Goal: Complete application form

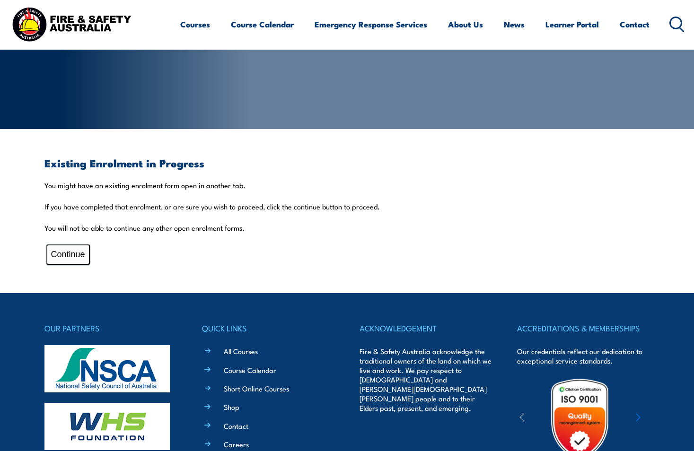
click at [73, 251] on button "Continue" at bounding box center [68, 255] width 44 height 20
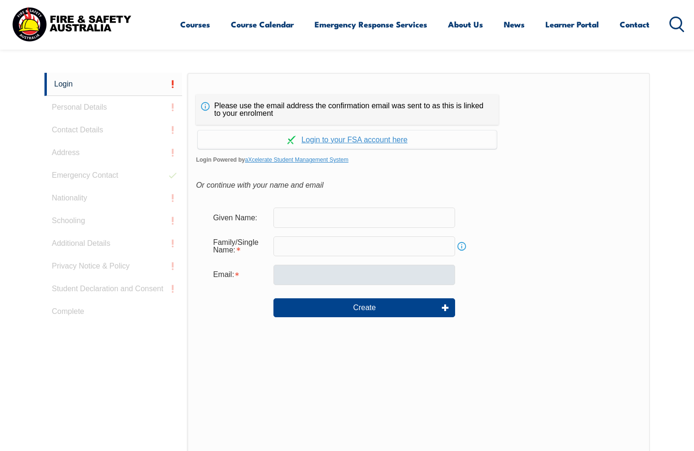
scroll to position [252, 0]
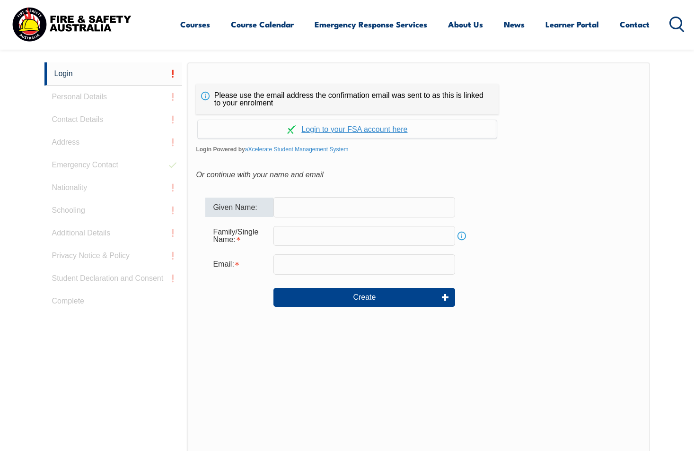
click at [292, 208] on input "text" at bounding box center [364, 207] width 182 height 20
type input "[PERSON_NAME]"
type input "[GEOGRAPHIC_DATA][PERSON_NAME]"
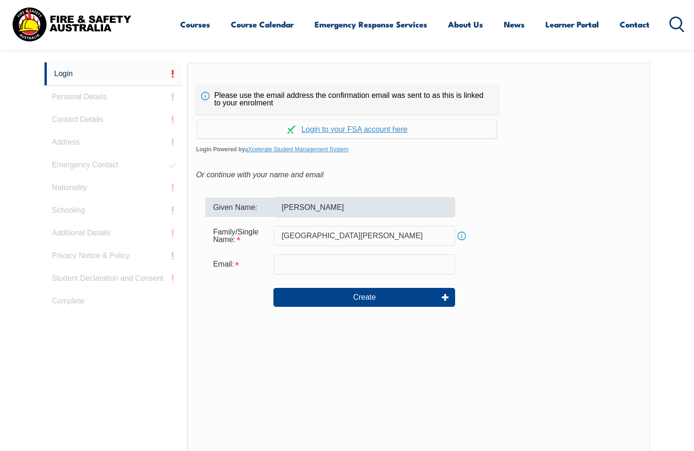
type input "[PERSON_NAME][EMAIL_ADDRESS][DOMAIN_NAME]"
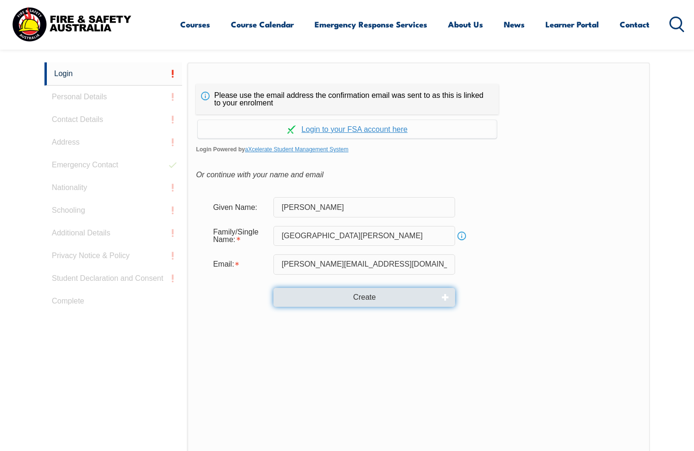
click at [311, 297] on button "Create" at bounding box center [364, 297] width 182 height 19
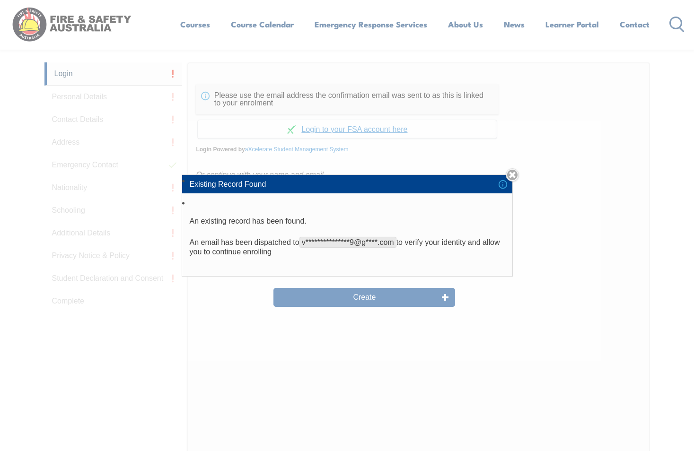
click at [351, 297] on div "**********" at bounding box center [347, 225] width 694 height 451
click at [511, 175] on link "Close" at bounding box center [512, 174] width 13 height 13
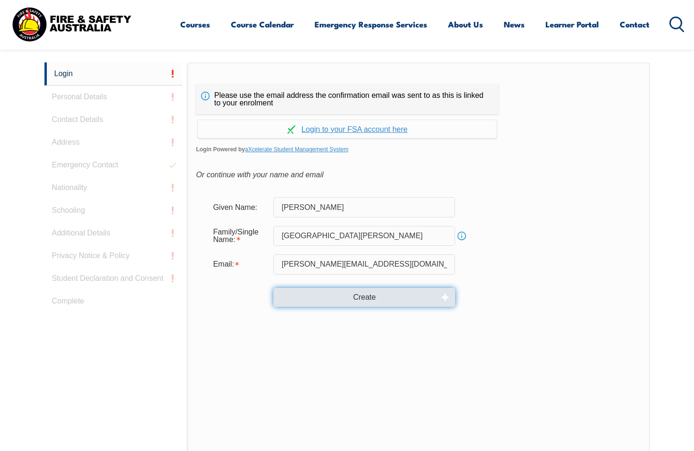
click at [376, 302] on button "Create" at bounding box center [364, 297] width 182 height 19
